Goal: Navigation & Orientation: Find specific page/section

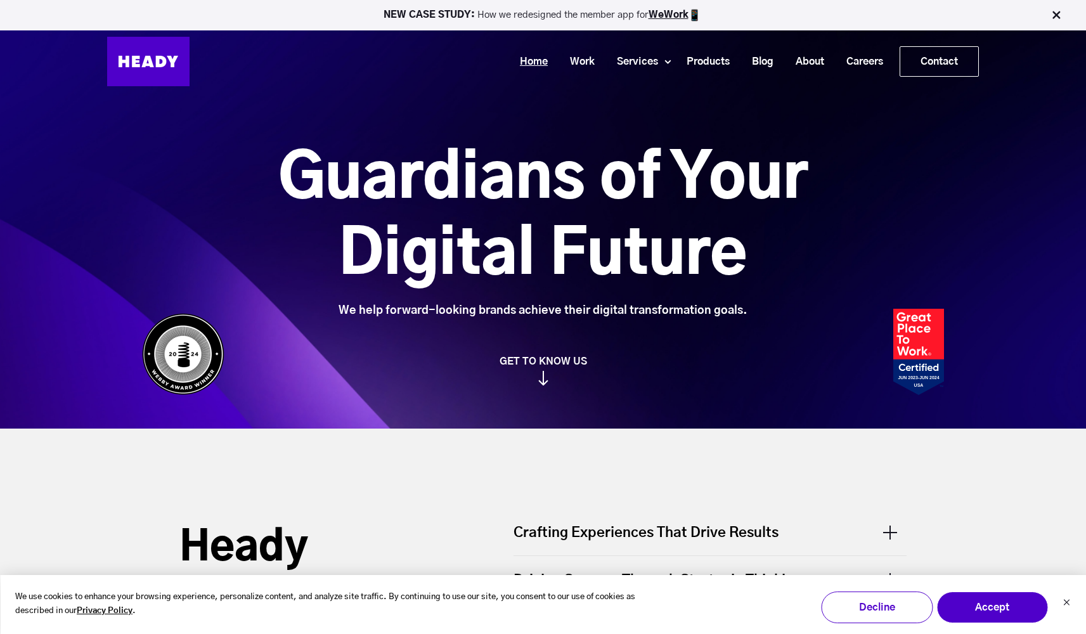
click at [516, 64] on link "Home" at bounding box center [529, 61] width 50 height 23
click at [716, 59] on link "Products" at bounding box center [703, 61] width 65 height 23
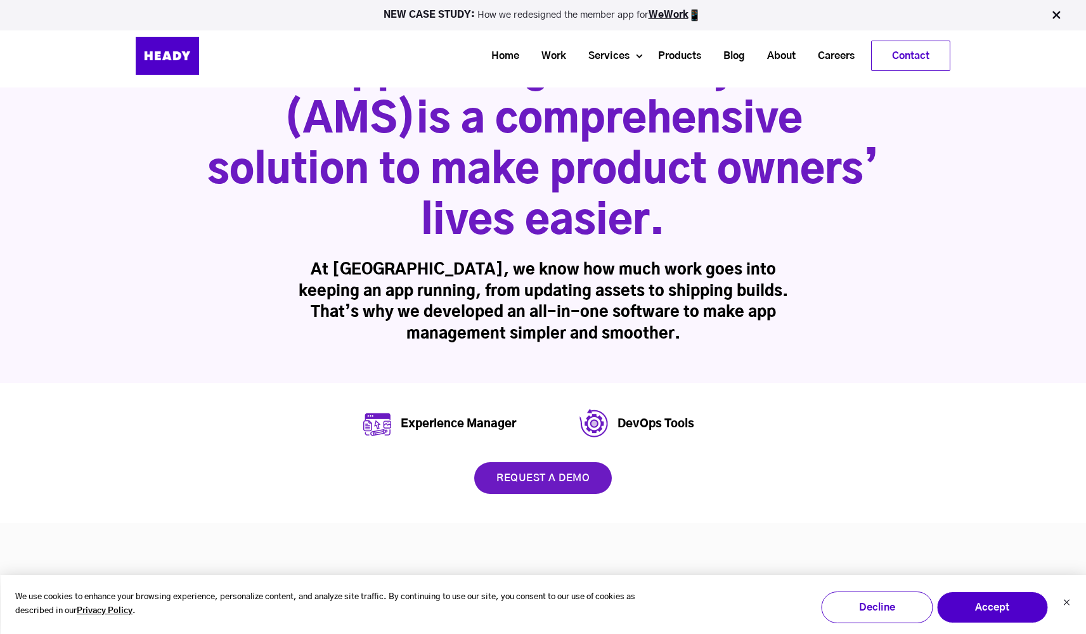
scroll to position [15, 0]
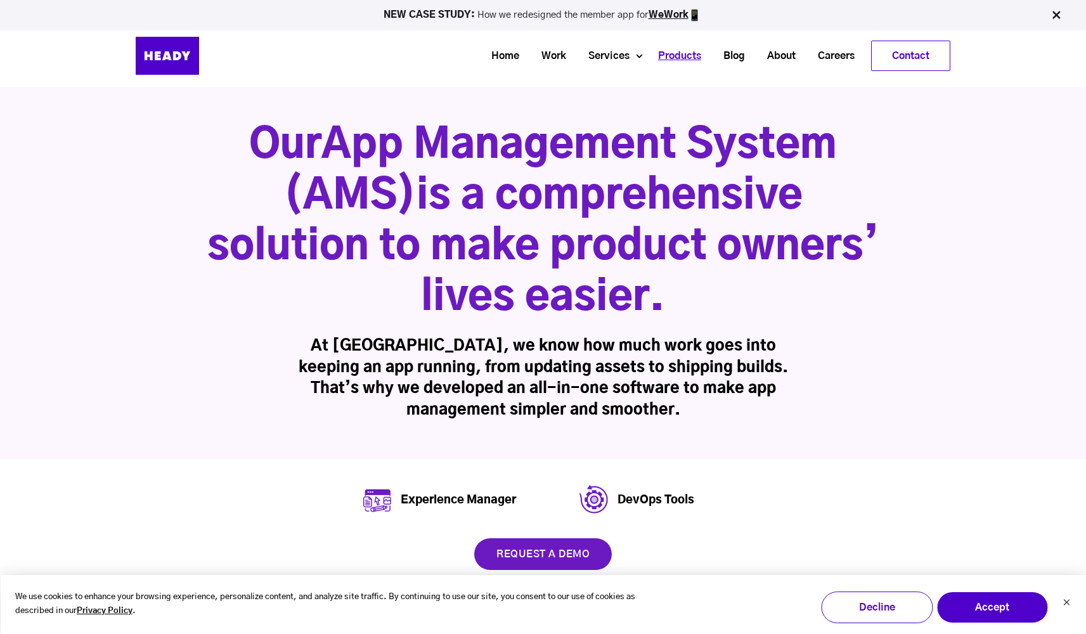
click at [642, 63] on link "Products" at bounding box center [674, 55] width 65 height 23
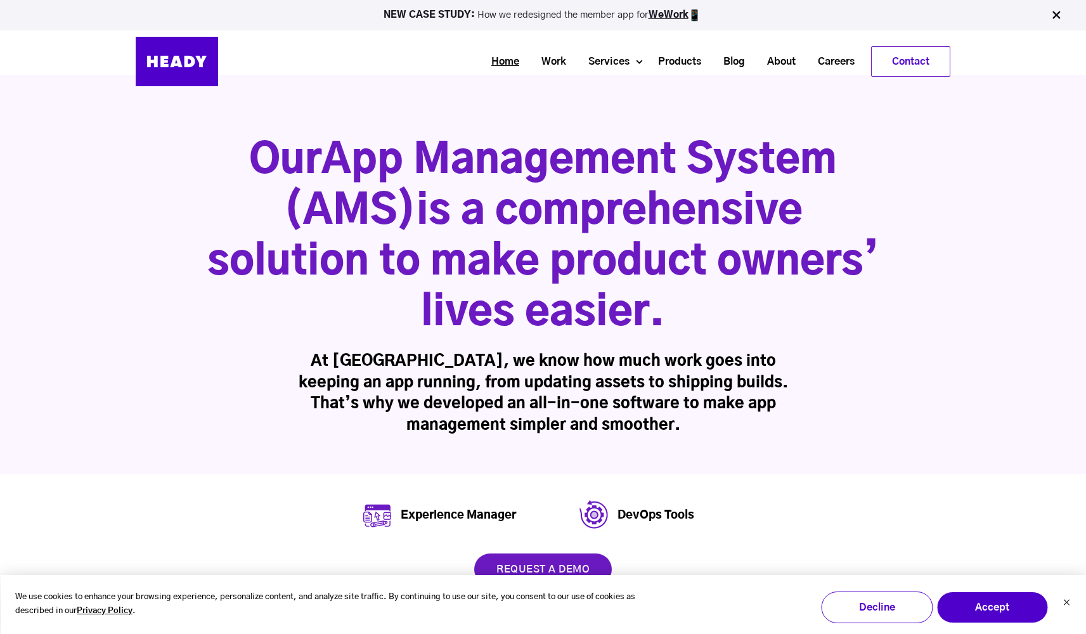
click at [496, 58] on link "Home" at bounding box center [501, 61] width 50 height 23
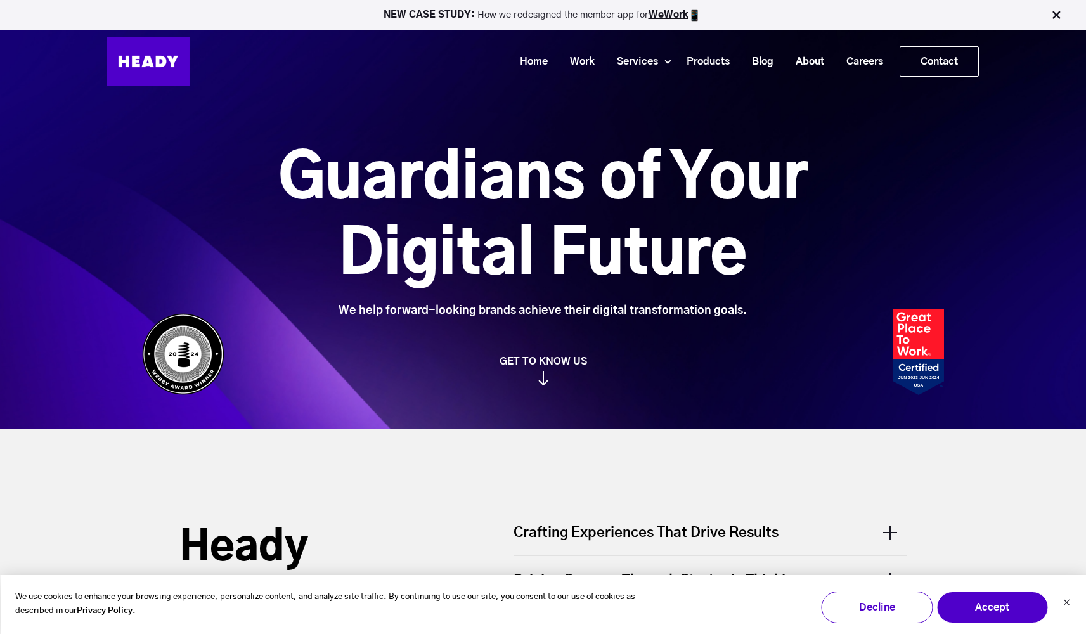
click at [558, 361] on link "GET TO KNOW US" at bounding box center [543, 370] width 815 height 30
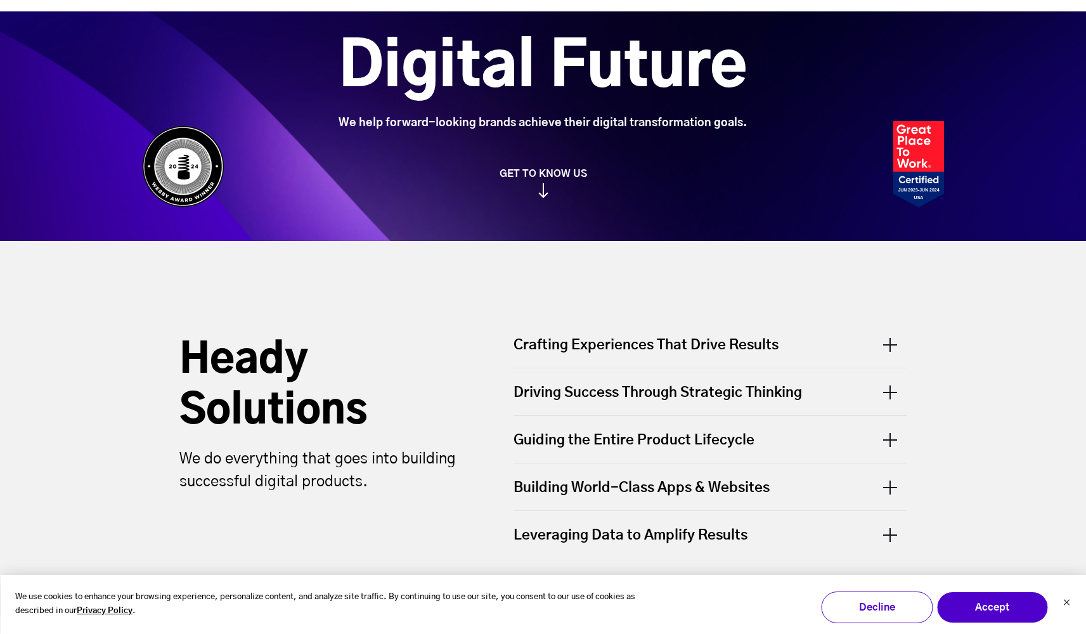
scroll to position [175, 0]
